Goal: Task Accomplishment & Management: Complete application form

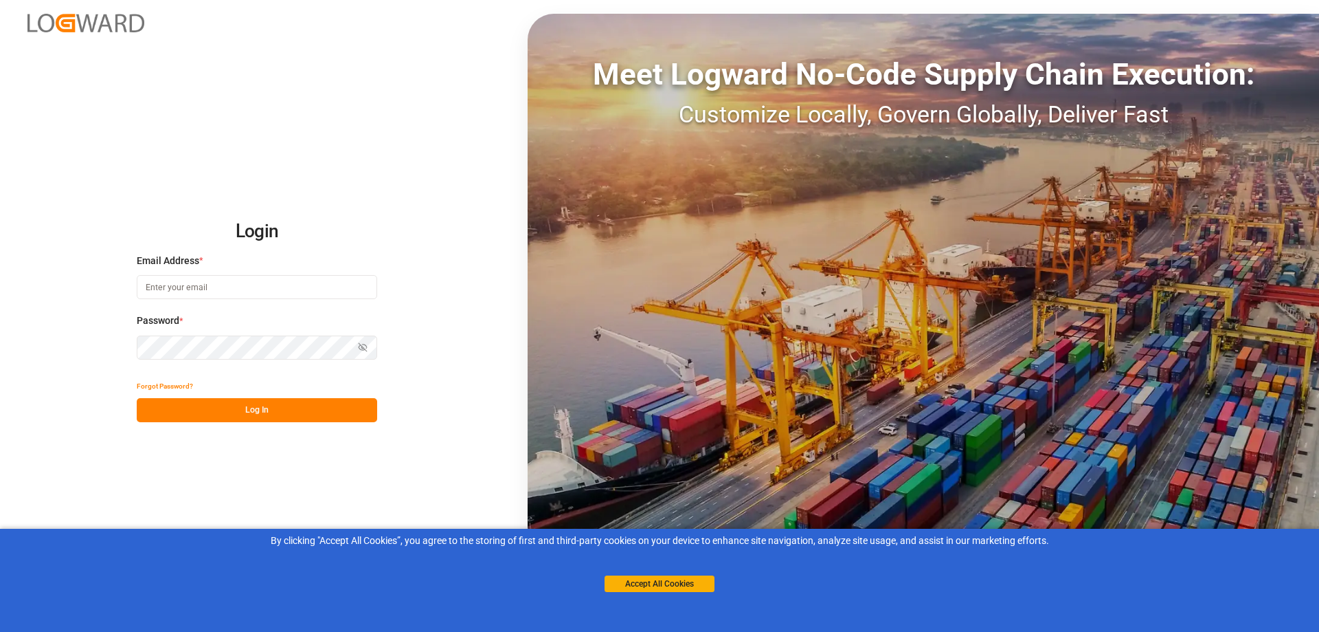
type input "[PERSON_NAME][EMAIL_ADDRESS][PERSON_NAME][DOMAIN_NAME]"
click at [277, 402] on button "Log In" at bounding box center [257, 410] width 241 height 24
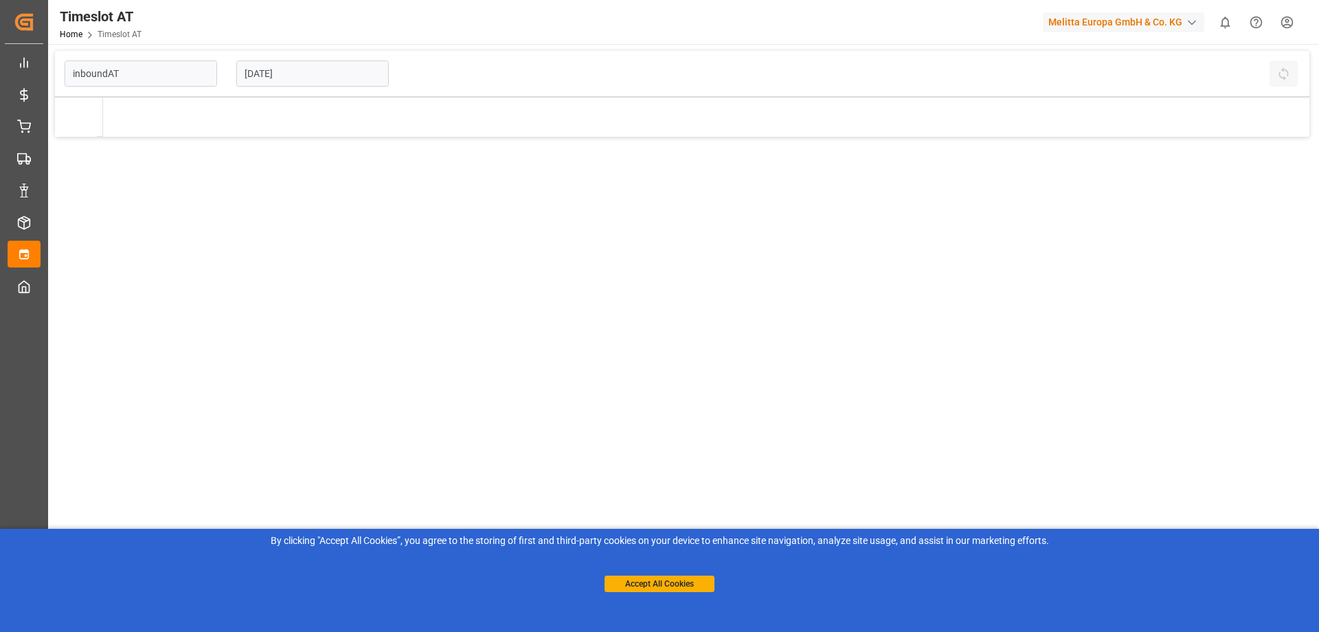
type input "Inbound AT"
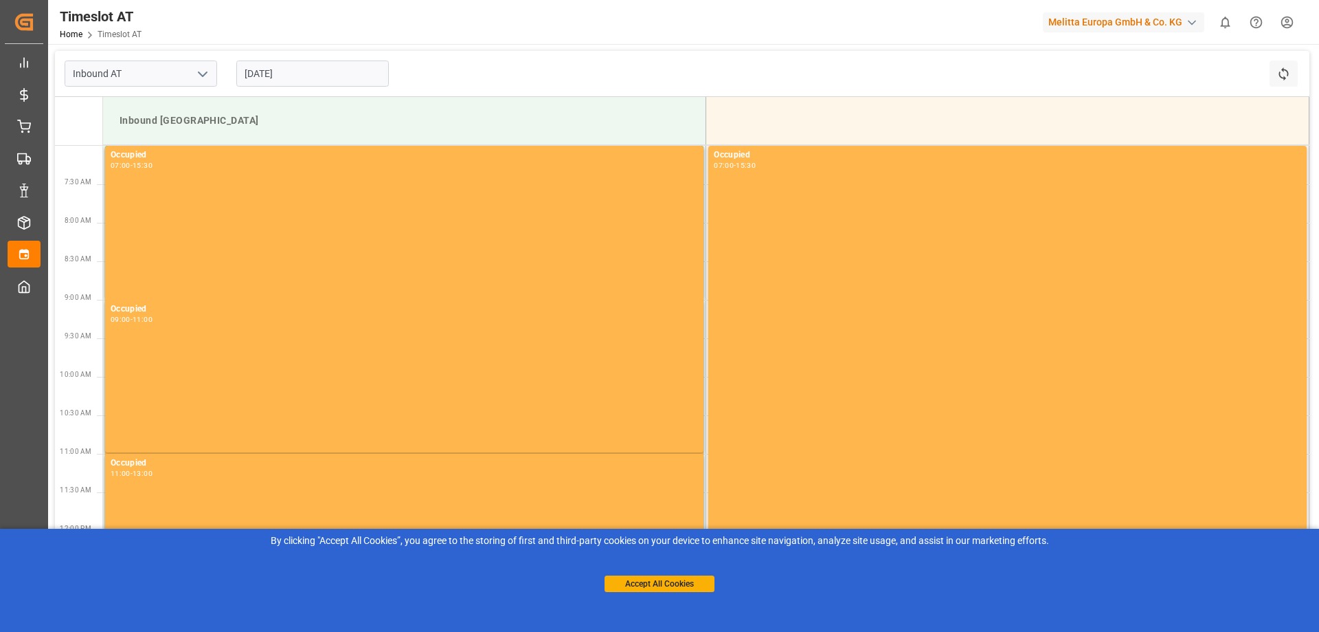
click at [290, 76] on input "[DATE]" at bounding box center [312, 73] width 153 height 26
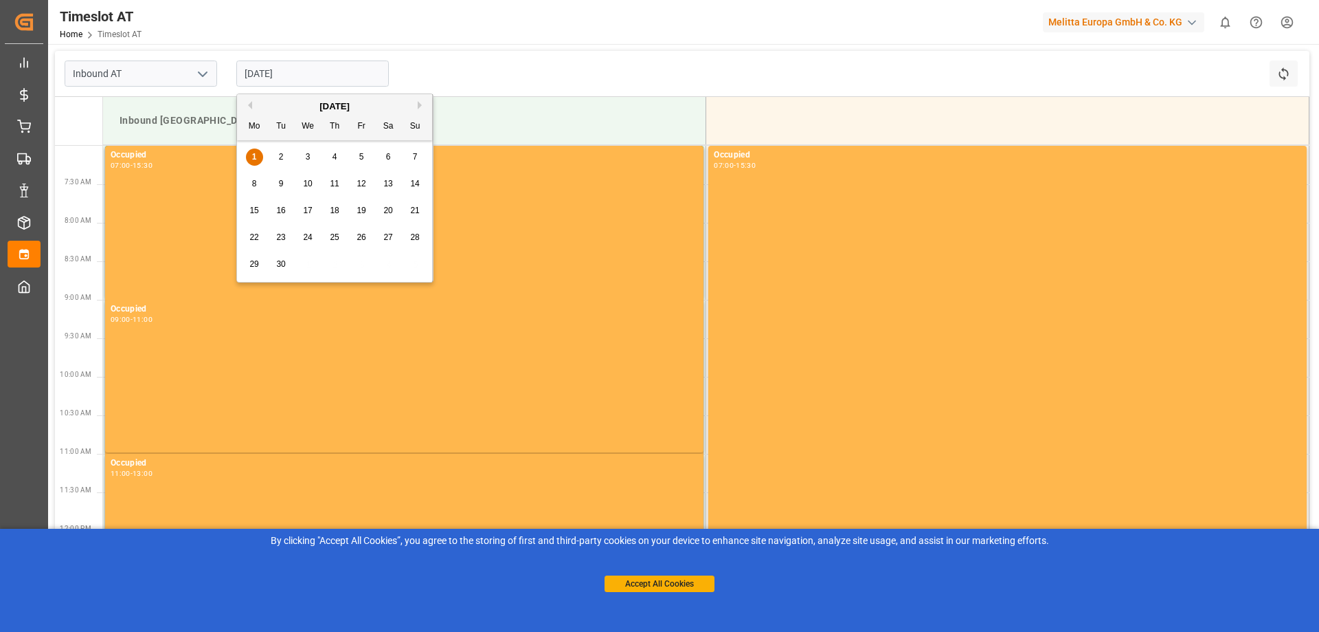
click at [313, 155] on div "3" at bounding box center [308, 157] width 17 height 16
type input "[DATE]"
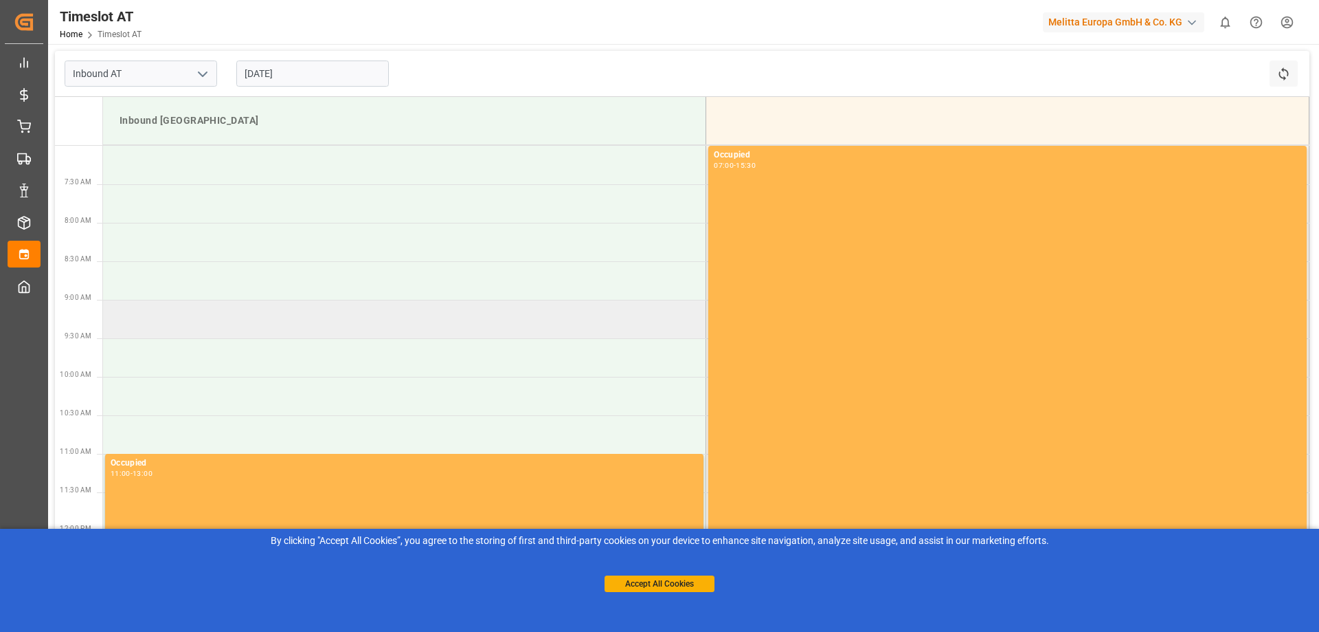
click at [308, 318] on td at bounding box center [404, 319] width 603 height 38
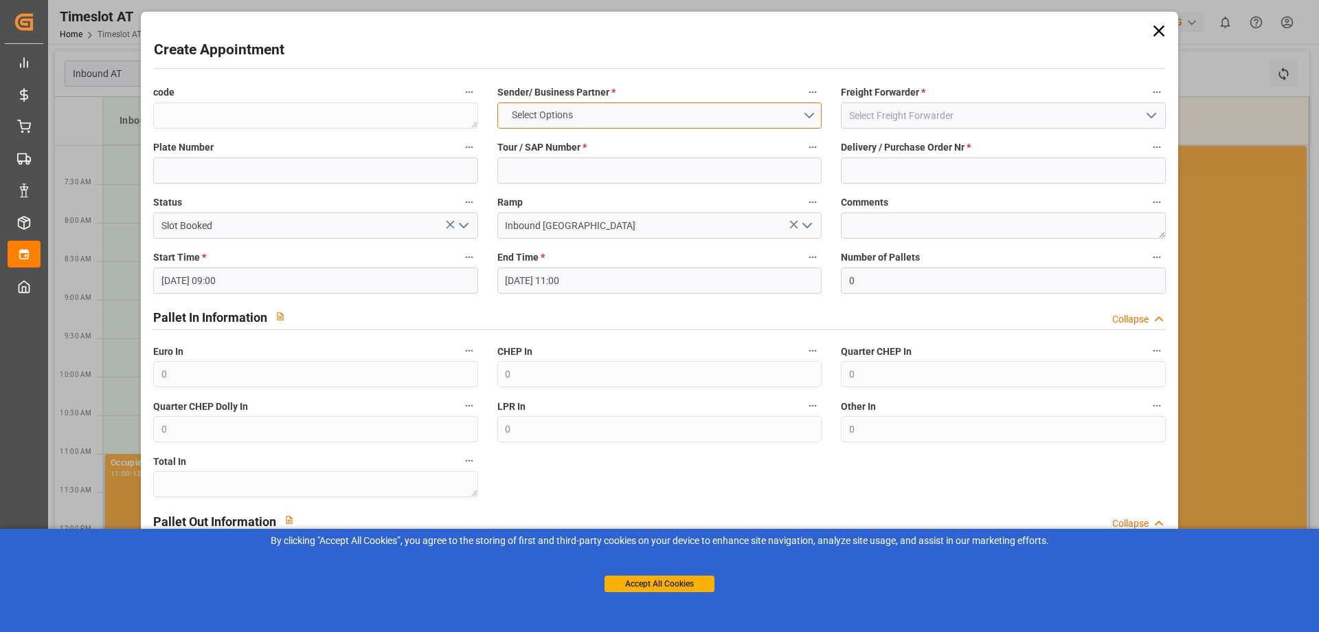
click at [645, 119] on button "Select Options" at bounding box center [660, 115] width 324 height 26
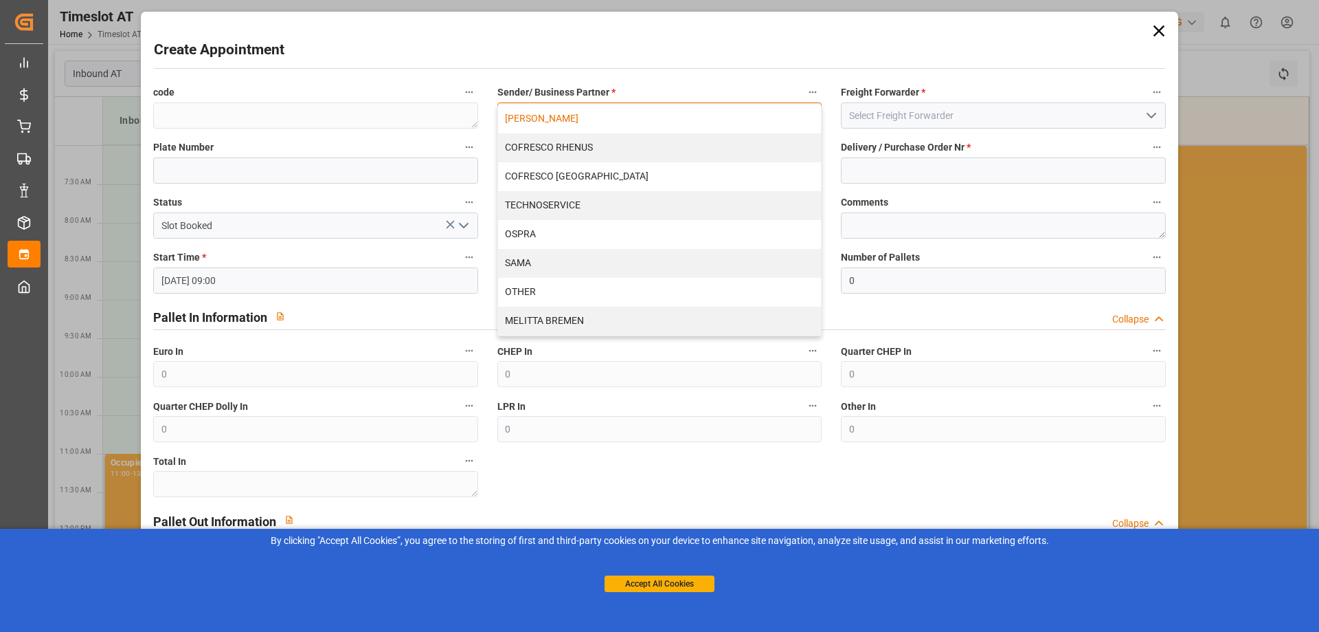
click at [641, 126] on div "[PERSON_NAME]" at bounding box center [659, 118] width 323 height 29
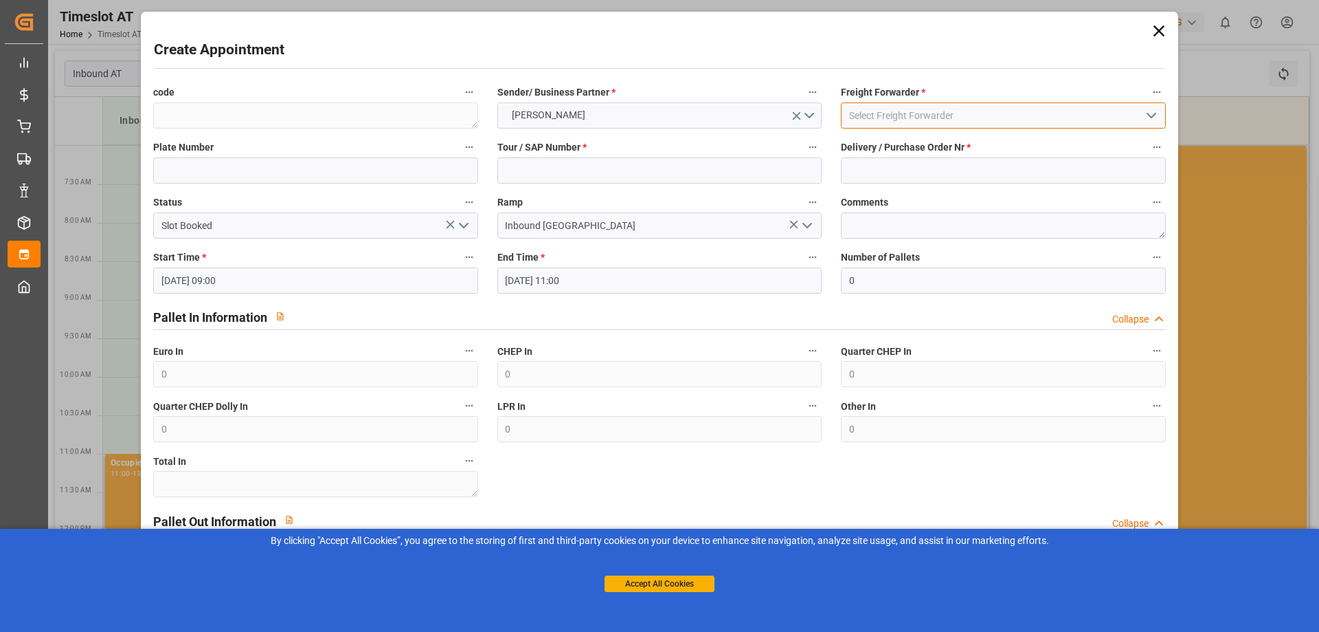
click at [918, 110] on input at bounding box center [1003, 115] width 324 height 26
click at [1145, 114] on icon "open menu" at bounding box center [1152, 115] width 16 height 16
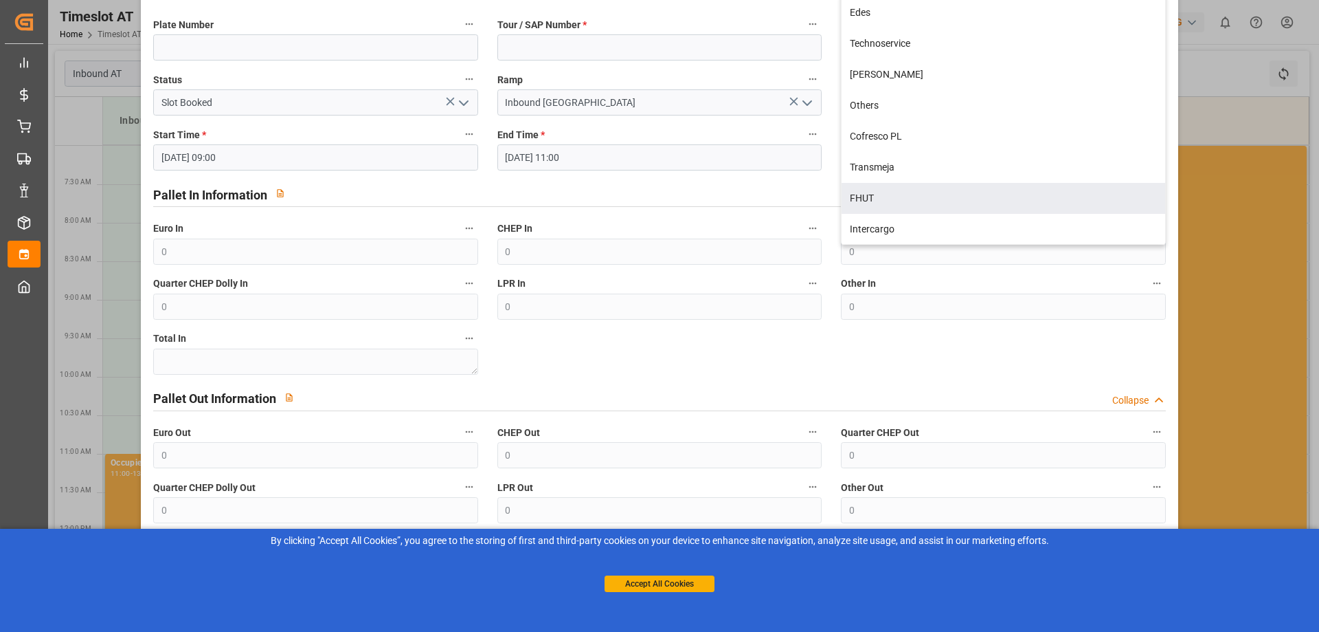
scroll to position [69, 0]
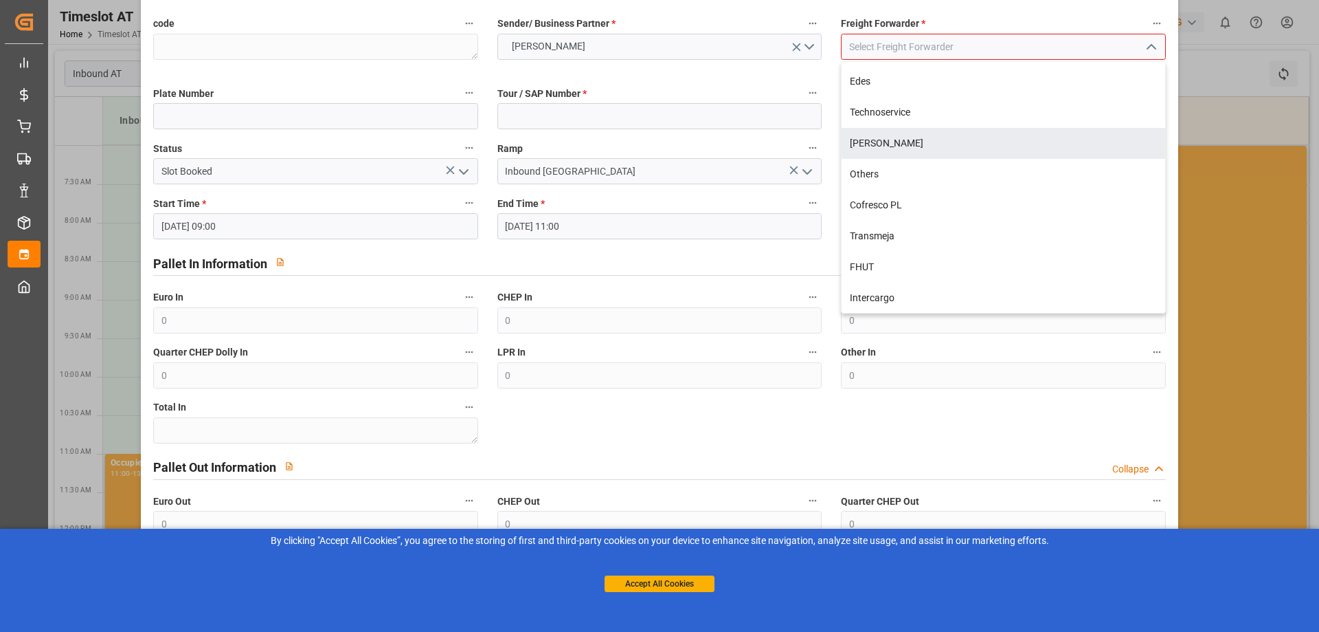
click at [921, 135] on div "[PERSON_NAME]" at bounding box center [1003, 143] width 323 height 31
type input "[PERSON_NAME]"
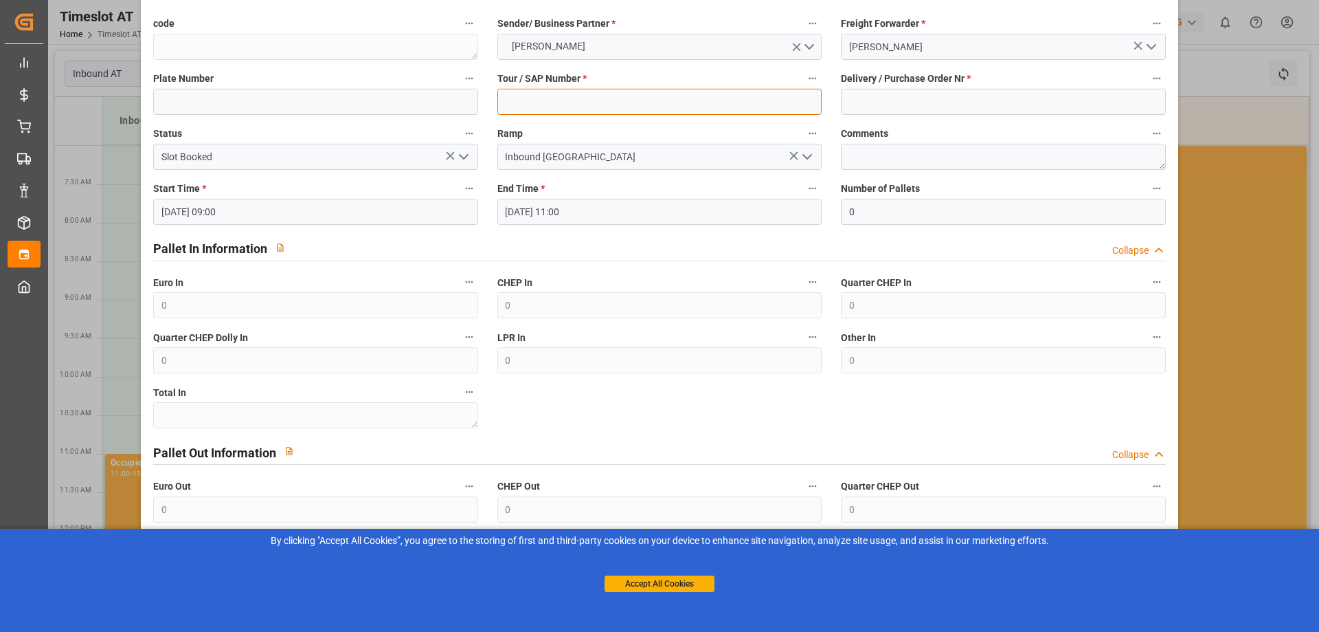
click at [596, 109] on input at bounding box center [660, 102] width 324 height 26
type input "400052451"
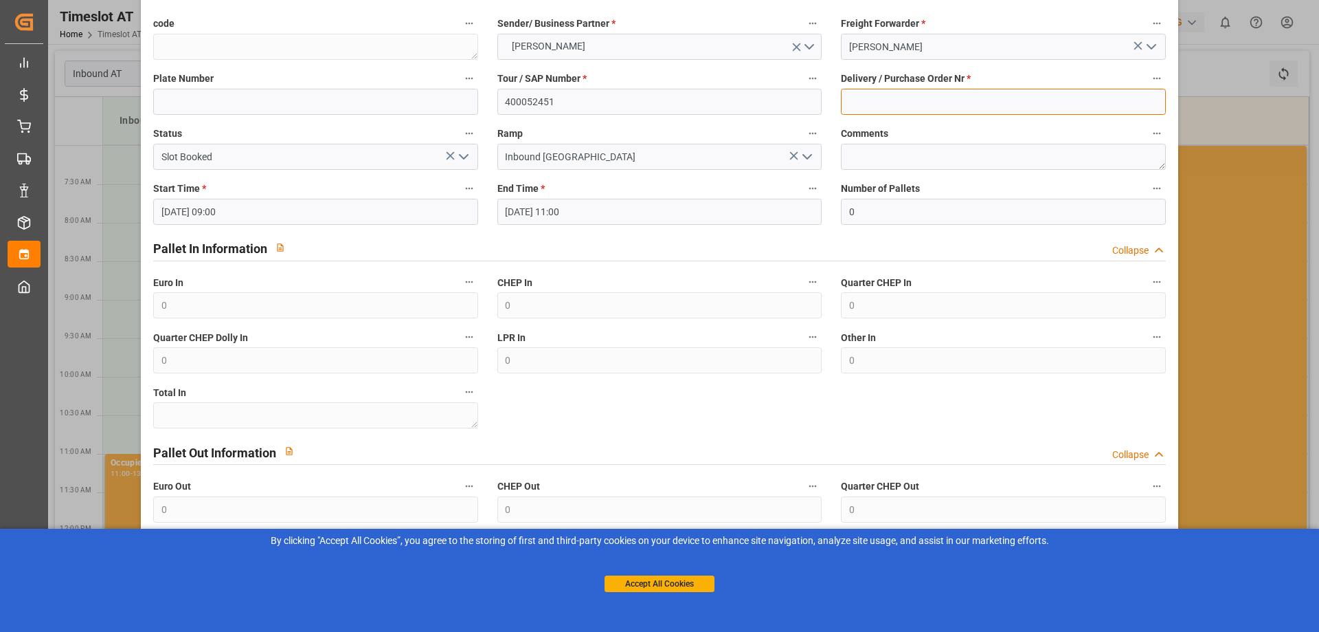
click at [904, 98] on input at bounding box center [1003, 102] width 324 height 26
type input "92553392+92553393+92553394+92553395"
drag, startPoint x: 880, startPoint y: 223, endPoint x: 847, endPoint y: 214, distance: 33.7
click at [843, 215] on div "Number of Pallets 0" at bounding box center [1004, 202] width 344 height 55
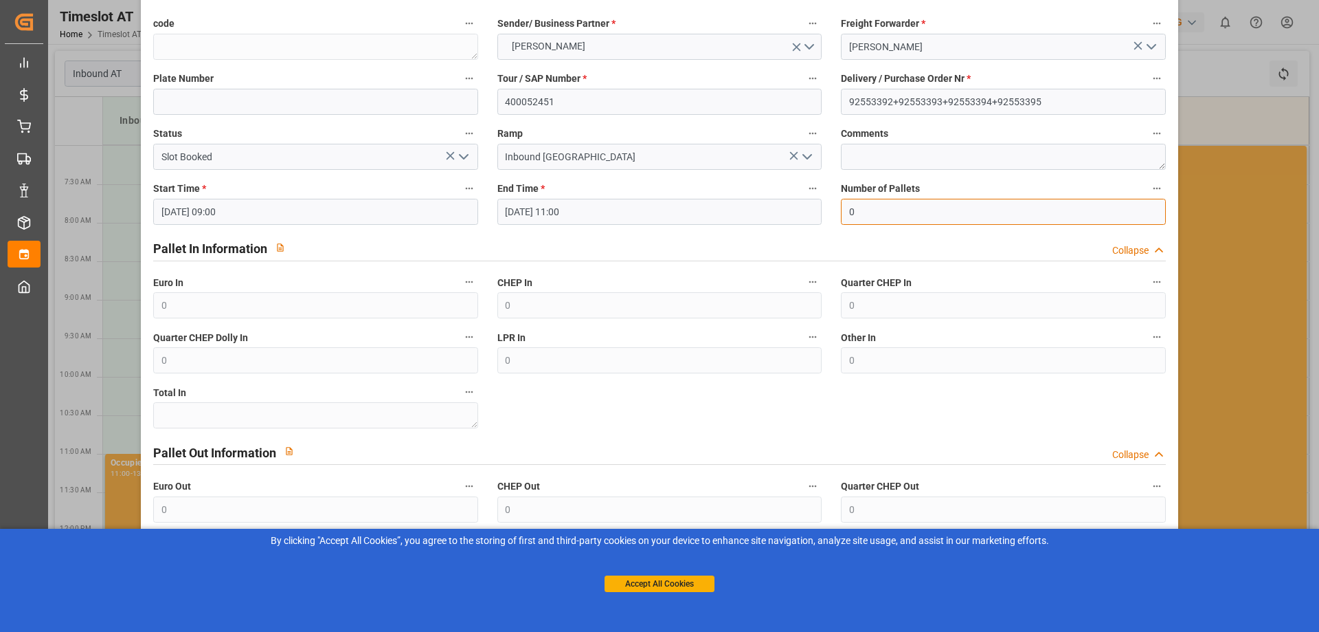
drag, startPoint x: 873, startPoint y: 214, endPoint x: 746, endPoint y: 218, distance: 127.2
click at [746, 218] on div "code Sender/ Business Partner * [PERSON_NAME] Freight Forwarder * Gebr [PERSON_…" at bounding box center [660, 323] width 1032 height 627
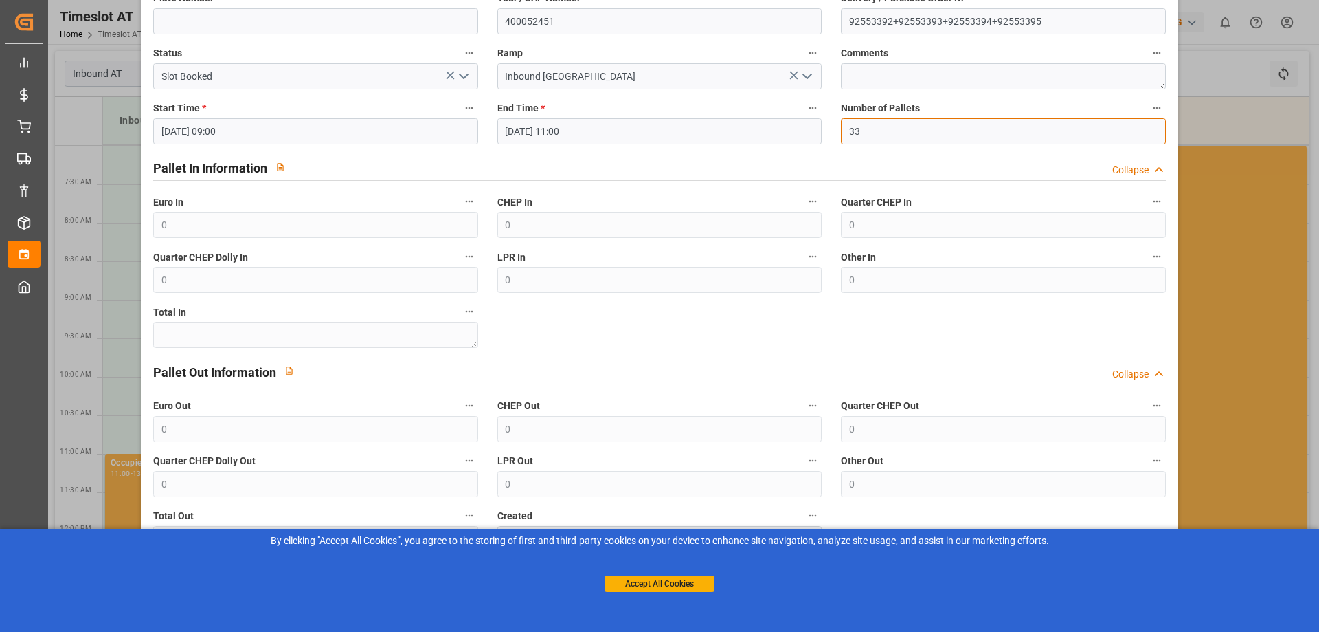
drag, startPoint x: 871, startPoint y: 129, endPoint x: 739, endPoint y: 131, distance: 132.0
click at [739, 131] on div "code Sender/ Business Partner * [PERSON_NAME] Freight Forwarder * Gebr [PERSON_…" at bounding box center [660, 242] width 1032 height 627
type input "51"
click at [662, 581] on button "Accept All Cookies" at bounding box center [660, 583] width 110 height 16
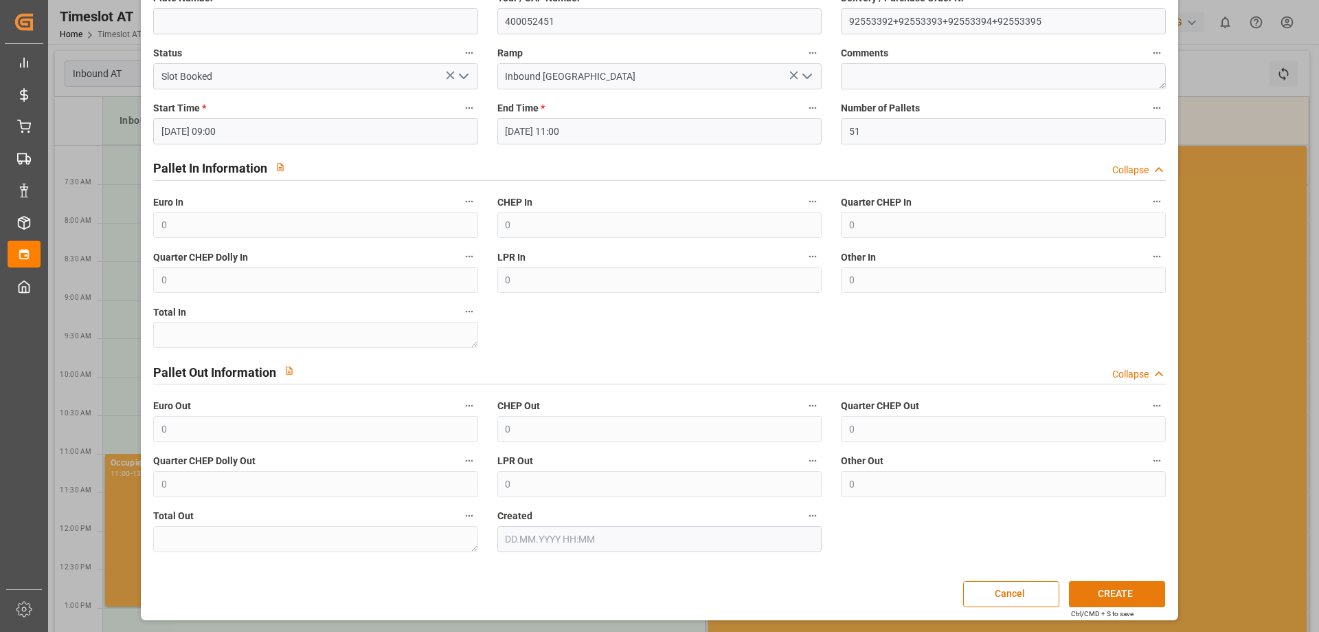
click at [1087, 590] on button "CREATE" at bounding box center [1117, 594] width 96 height 26
